Goal: Book appointment/travel/reservation

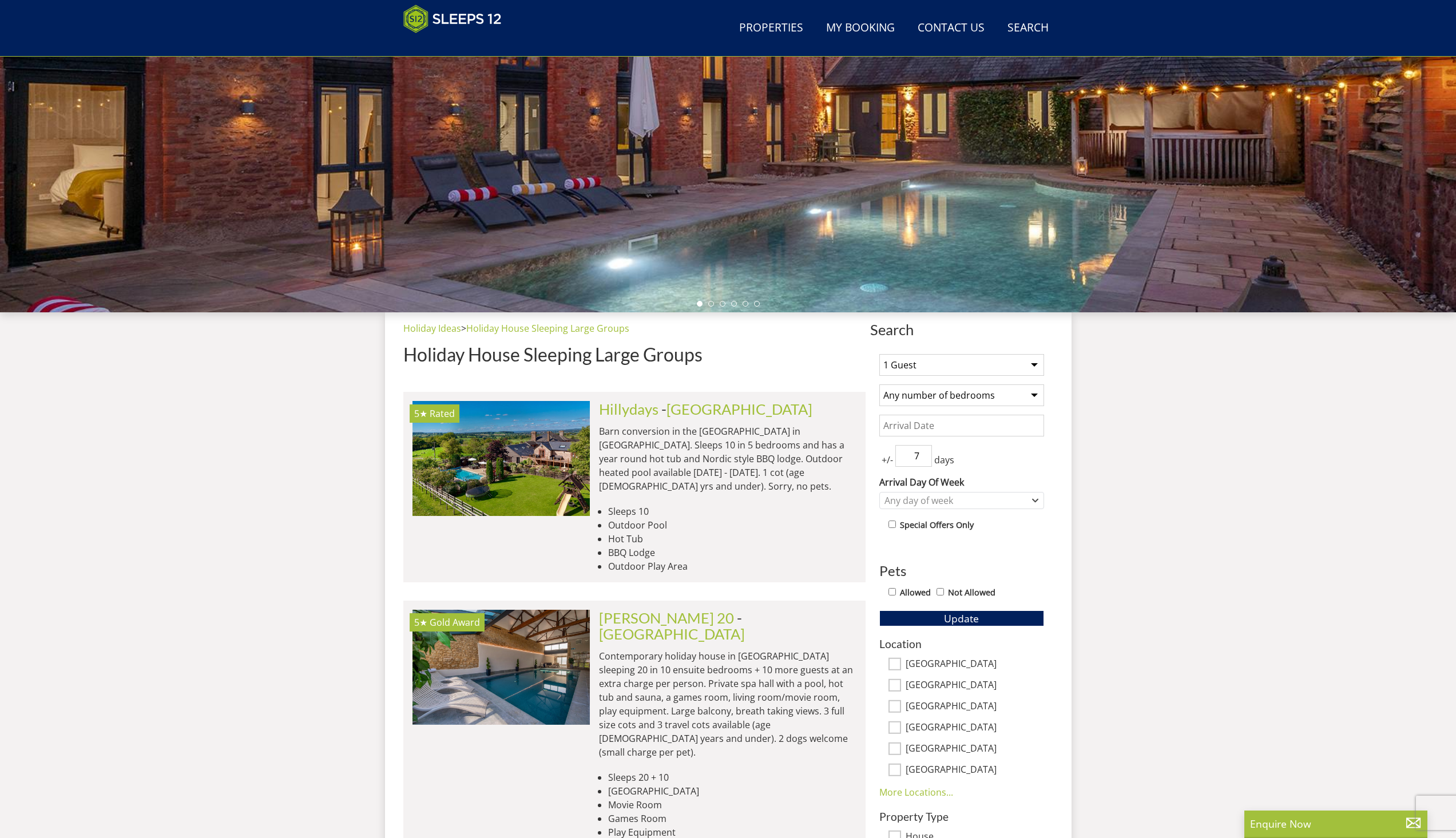
scroll to position [298, 0]
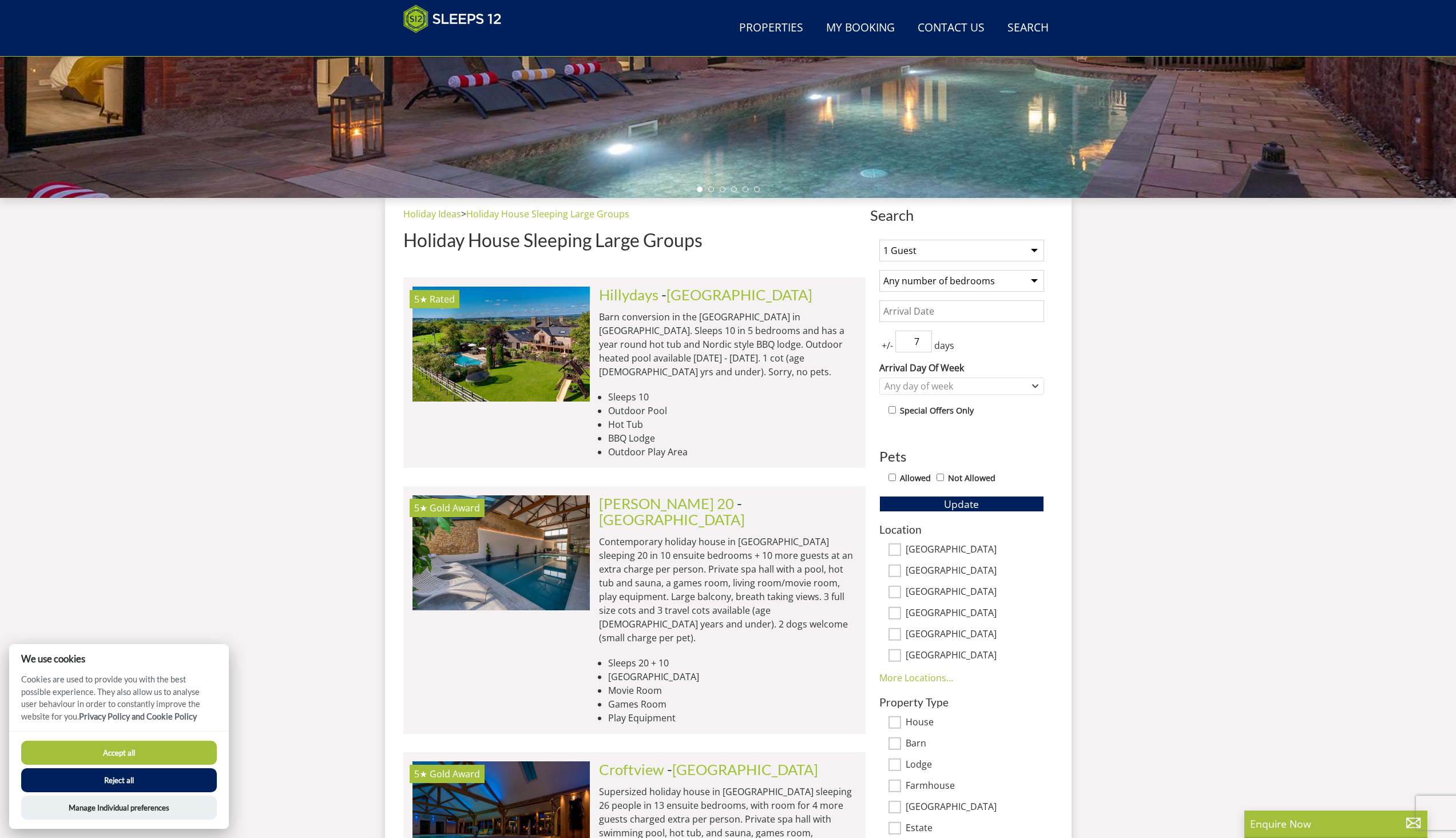
click at [942, 249] on select "1 Guest 2 Guests 3 Guests 4 Guests 5 Guests 6 Guests 7 Guests 8 Guests 9 Guests…" at bounding box center [962, 251] width 165 height 21
select select "12"
click at [879, 240] on select "1 Guest 2 Guests 3 Guests 4 Guests 5 Guests 6 Guests 7 Guests 8 Guests 9 Guests…" at bounding box center [962, 251] width 165 height 21
click at [948, 284] on select "Any number of bedrooms 4 Bedrooms 5 Bedrooms 6 Bedrooms 7 Bedrooms 8 Bedrooms 9…" at bounding box center [962, 281] width 165 height 21
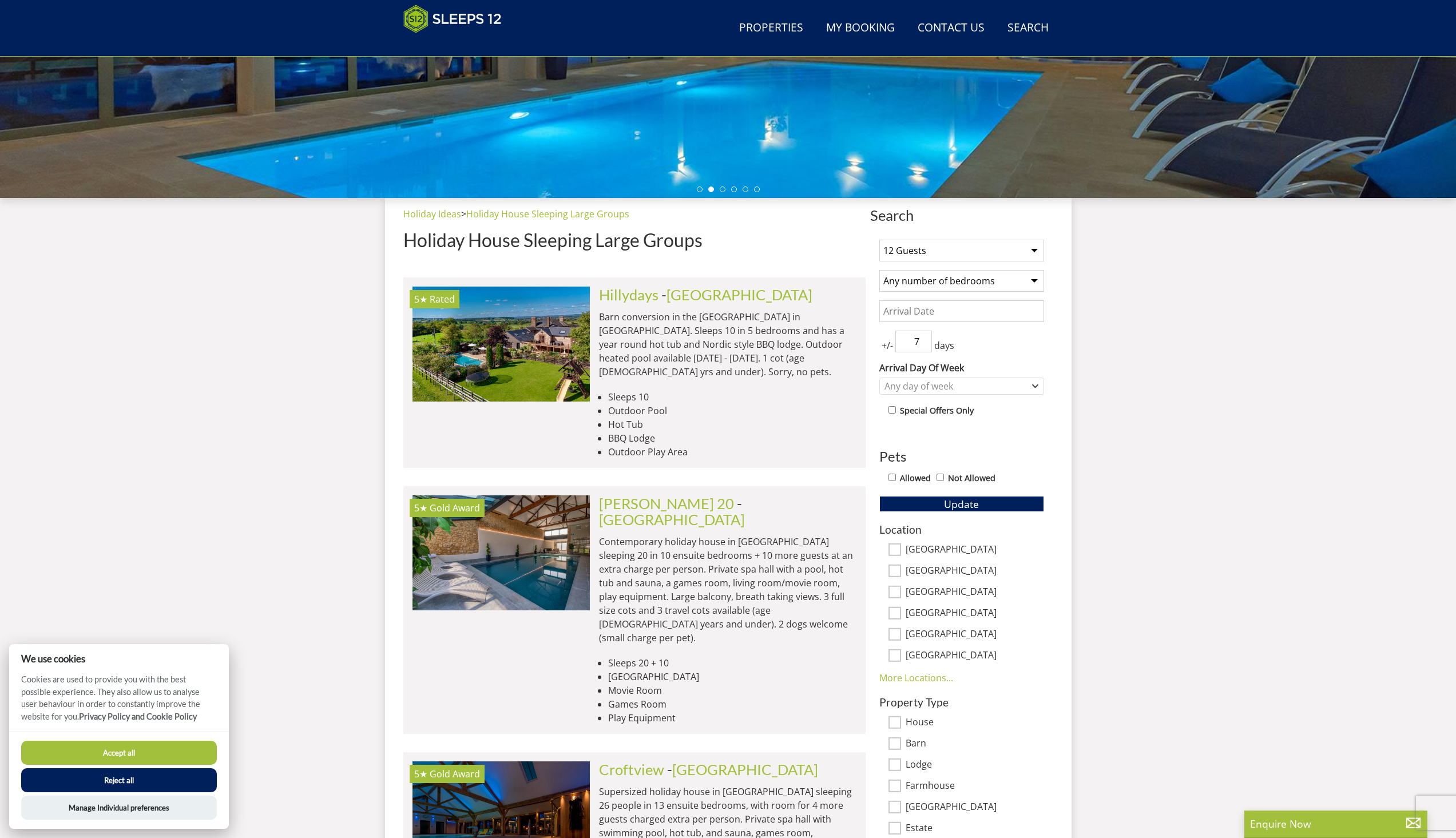
select select "6"
click at [879, 270] on select "Any number of bedrooms 4 Bedrooms 5 Bedrooms 6 Bedrooms 7 Bedrooms 8 Bedrooms 9…" at bounding box center [962, 281] width 165 height 21
click at [954, 314] on input "Date" at bounding box center [962, 311] width 165 height 21
type input "[DATE]"
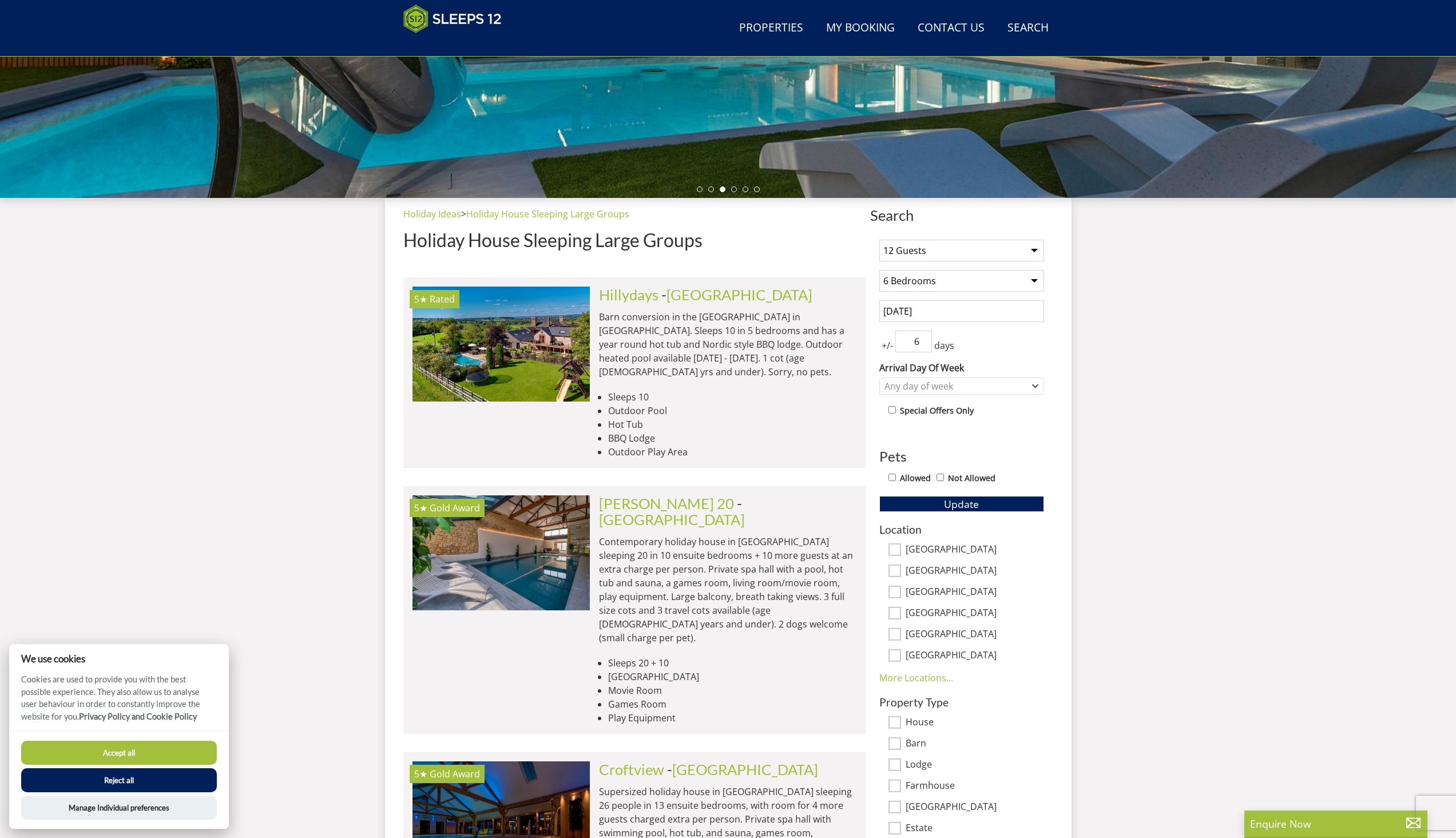
click at [927, 347] on input "6" at bounding box center [914, 342] width 37 height 21
click at [927, 347] on input "5" at bounding box center [914, 342] width 37 height 21
click at [927, 347] on input "4" at bounding box center [914, 342] width 37 height 21
click at [927, 347] on input "3" at bounding box center [914, 342] width 37 height 21
click at [927, 347] on input "2" at bounding box center [914, 342] width 37 height 21
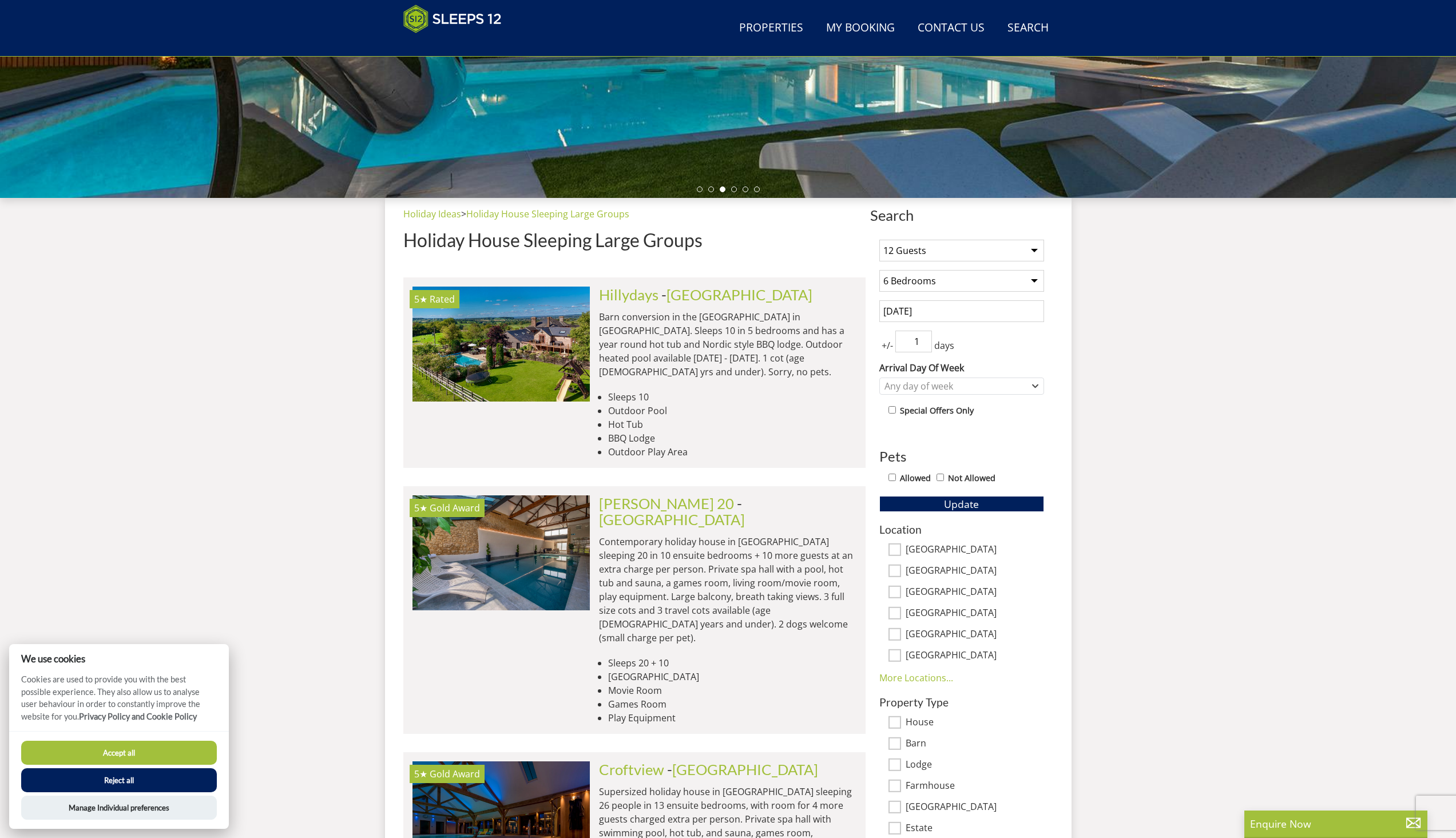
click at [927, 347] on input "1" at bounding box center [914, 342] width 37 height 21
type input "0"
click at [927, 347] on input "0" at bounding box center [914, 342] width 37 height 21
click at [962, 505] on span "Update" at bounding box center [962, 504] width 35 height 14
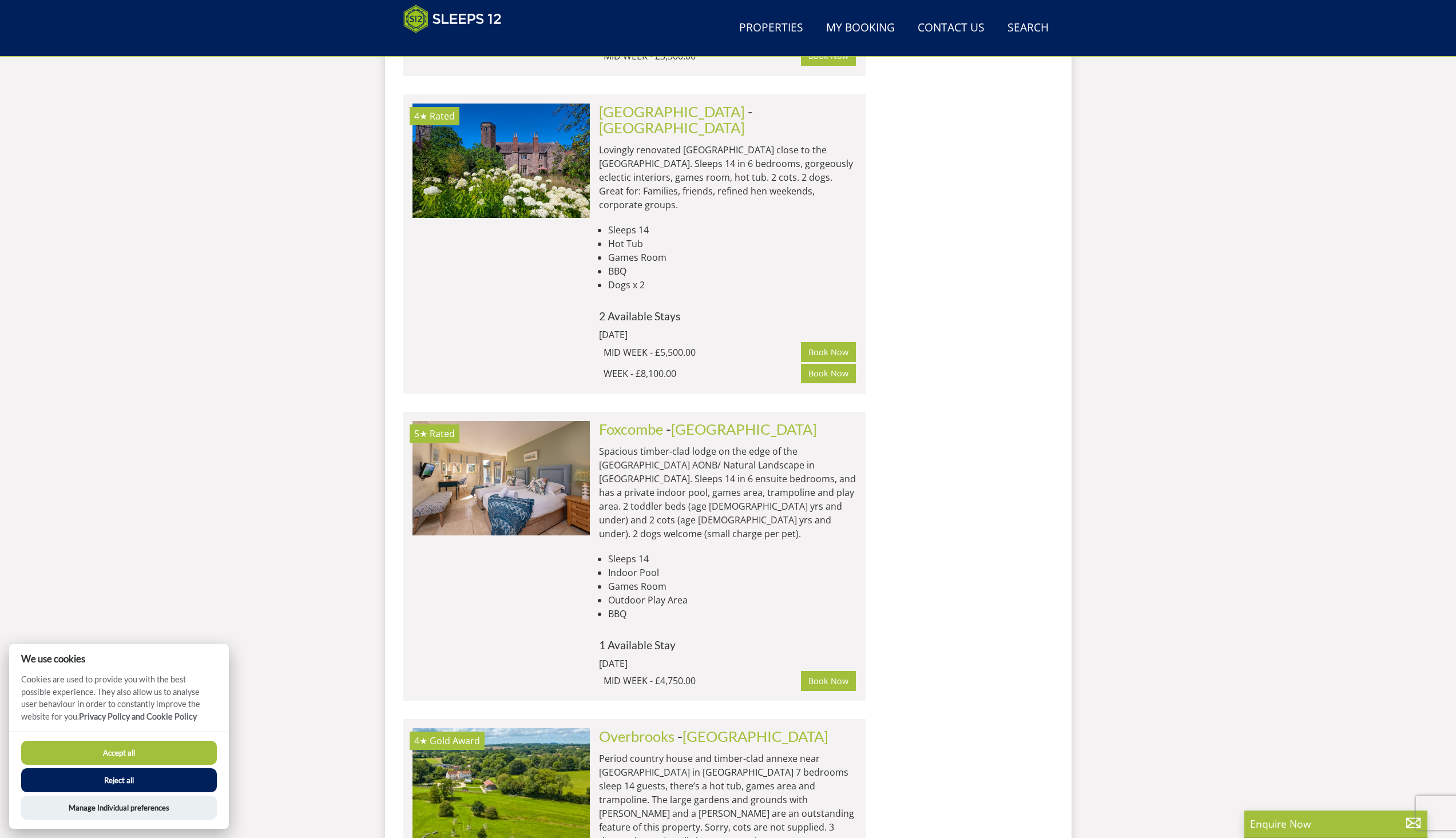
scroll to position [1785, 0]
